Goal: Task Accomplishment & Management: Use online tool/utility

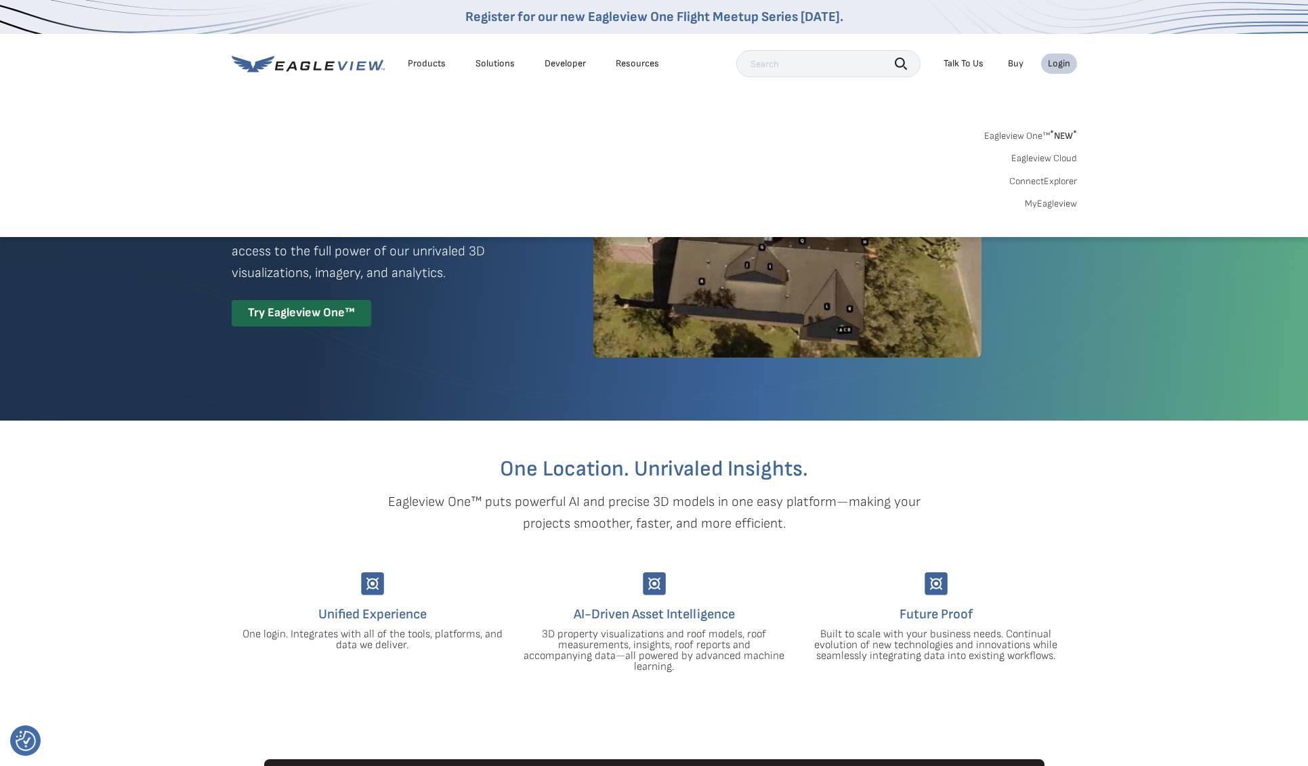
click at [1056, 205] on link "MyEagleview" at bounding box center [1051, 204] width 52 height 12
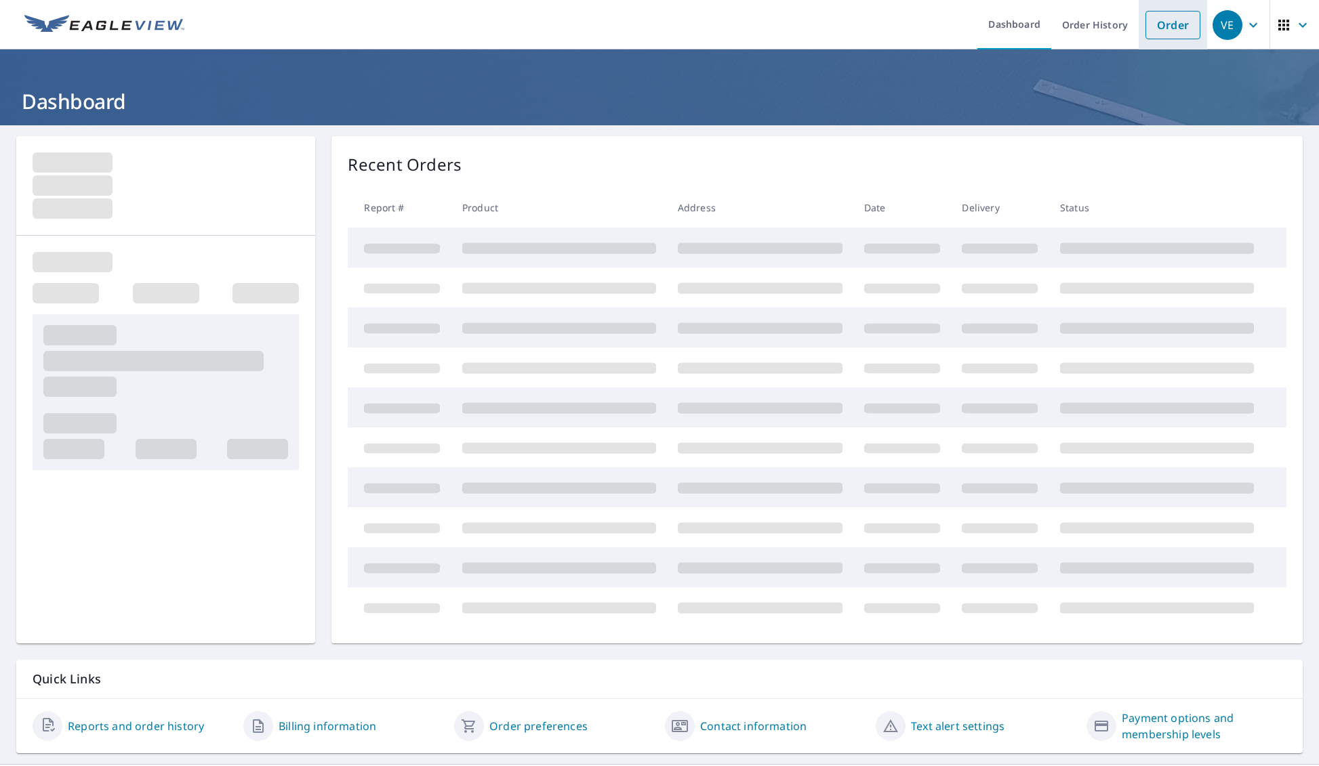
click at [1164, 28] on link "Order" at bounding box center [1172, 25] width 55 height 28
